Goal: Check status

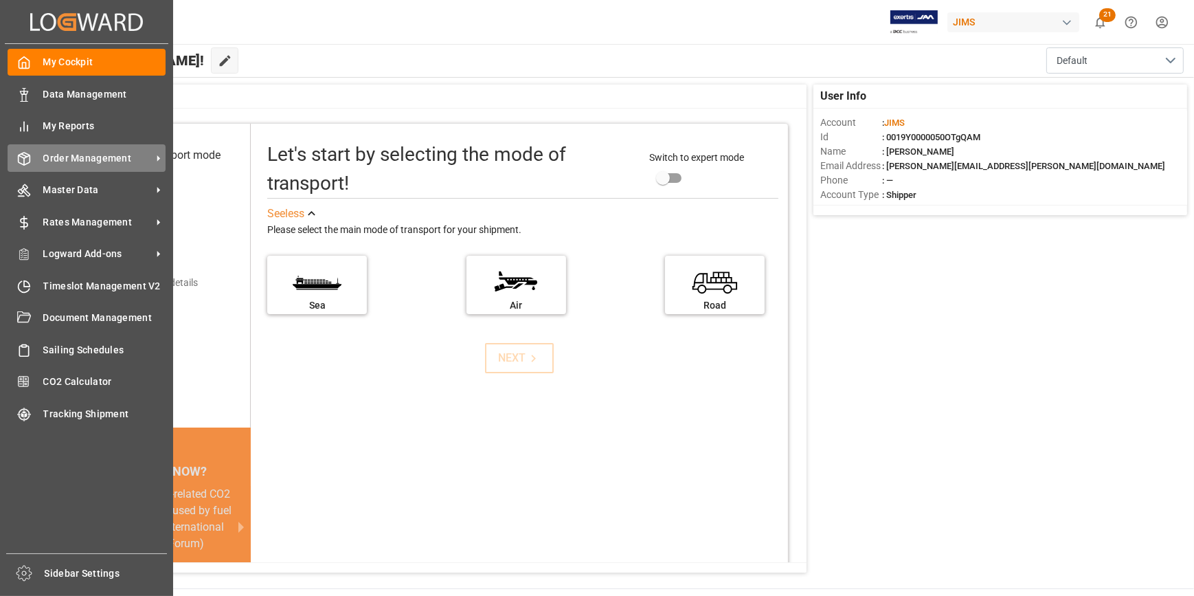
click at [75, 160] on span "Order Management" at bounding box center [97, 158] width 109 height 14
click at [117, 161] on span "Order Management" at bounding box center [97, 158] width 109 height 14
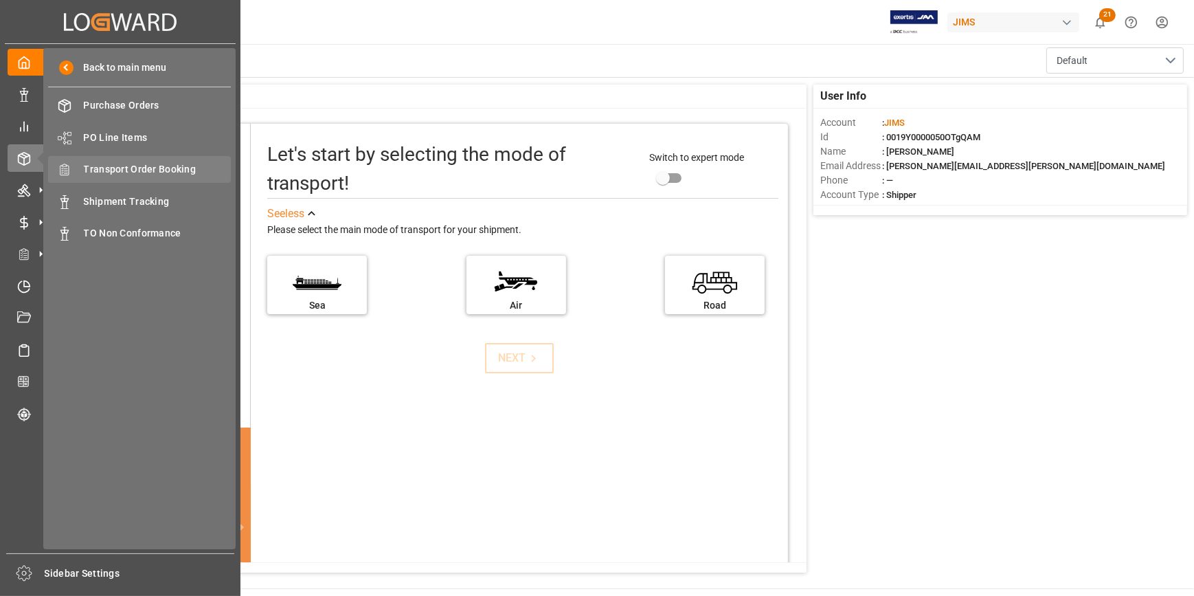
click at [157, 164] on span "Transport Order Booking" at bounding box center [158, 169] width 148 height 14
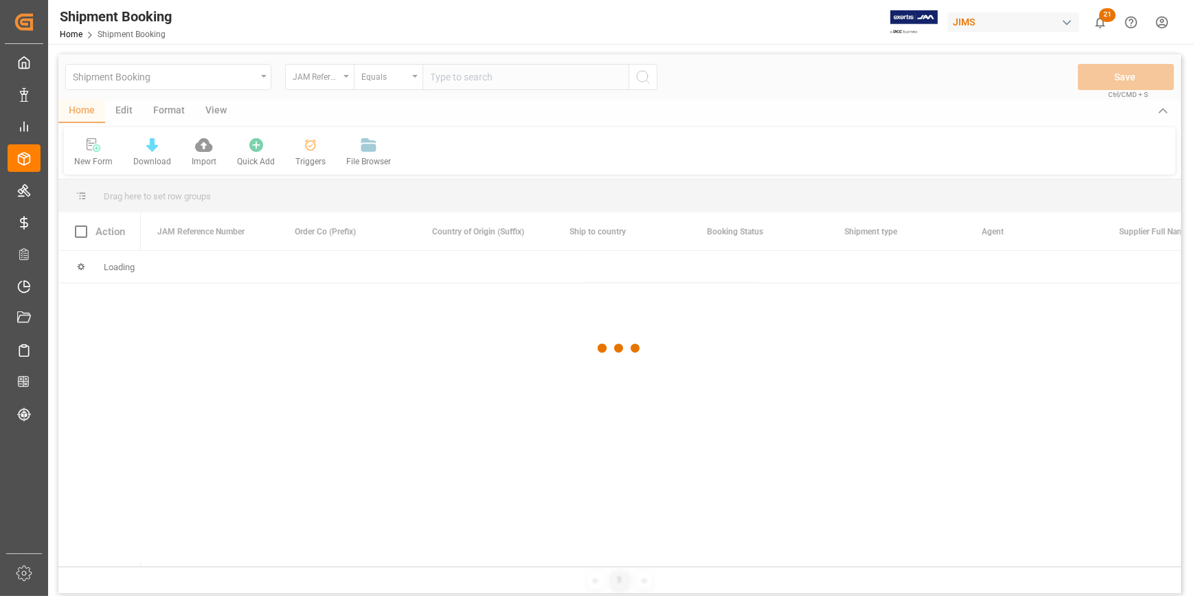
click at [460, 80] on div at bounding box center [619, 347] width 1122 height 587
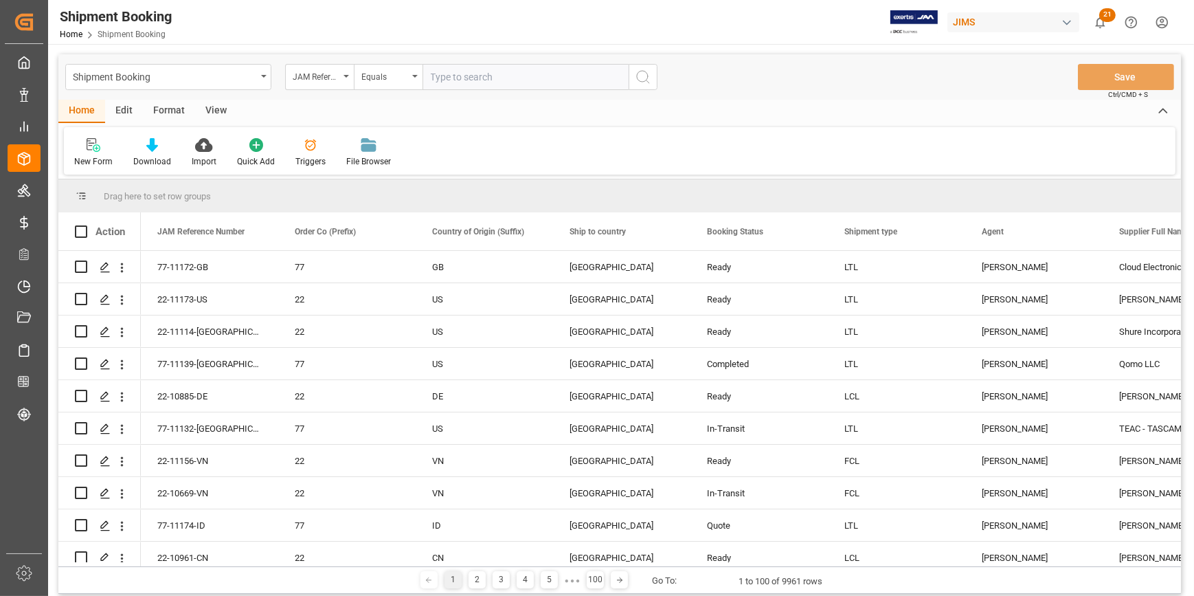
click at [460, 80] on input "text" at bounding box center [525, 77] width 206 height 26
paste input "22-11114-[GEOGRAPHIC_DATA]"
type input "22-11114-[GEOGRAPHIC_DATA]"
click at [642, 71] on icon "search button" at bounding box center [643, 77] width 16 height 16
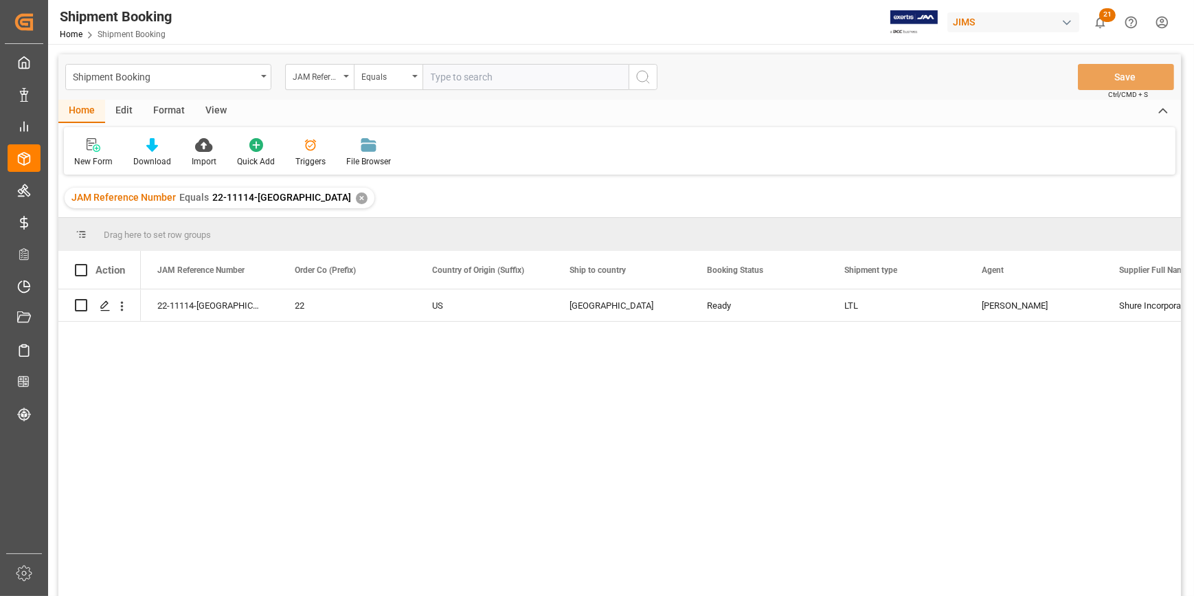
click at [339, 446] on div "22-11114-US 22 US [GEOGRAPHIC_DATA] Ready LTL [PERSON_NAME] Incorporated - 212 …" at bounding box center [661, 446] width 1040 height 315
click at [449, 504] on div "22-11114-US 22 US [GEOGRAPHIC_DATA] Ready LTL [PERSON_NAME] Incorporated - 212 …" at bounding box center [661, 446] width 1040 height 315
click at [451, 466] on div "22-11114-US 22 US [GEOGRAPHIC_DATA] Ready LTL [PERSON_NAME] Incorporated - 212 …" at bounding box center [661, 446] width 1040 height 315
click at [672, 447] on div "22-11114-US 22 US [GEOGRAPHIC_DATA] Ready LTL [PERSON_NAME] Incorporated - 212 …" at bounding box center [661, 446] width 1040 height 315
click at [370, 435] on div "22-11114-US 22 US [GEOGRAPHIC_DATA] Ready LTL [PERSON_NAME] Incorporated - 212 …" at bounding box center [661, 446] width 1040 height 315
